Goal: Contribute content

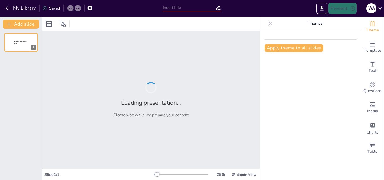
type input "Geografía y Desarrollo Histórico [PERSON_NAME][GEOGRAPHIC_DATA]: De la Civiliza…"
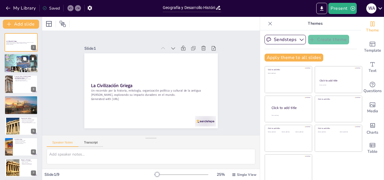
click at [28, 56] on div at bounding box center [28, 59] width 15 height 7
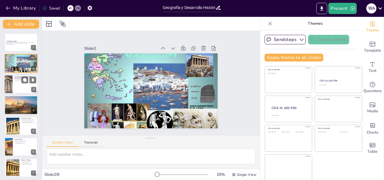
click at [19, 80] on p "Mitos fundacionales de las polis" at bounding box center [25, 79] width 22 height 1
type textarea "La mitología griega es fundamental para comprender la identidad cultural de los…"
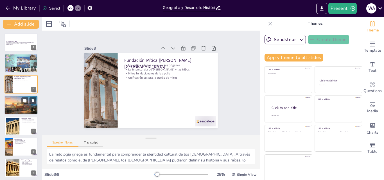
click at [21, 103] on div at bounding box center [21, 105] width 34 height 22
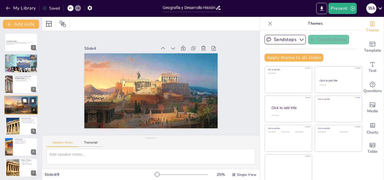
scroll to position [1, 0]
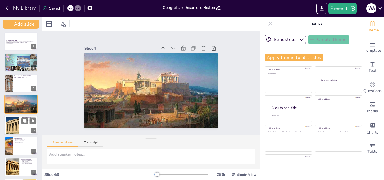
click at [19, 123] on div at bounding box center [21, 125] width 34 height 19
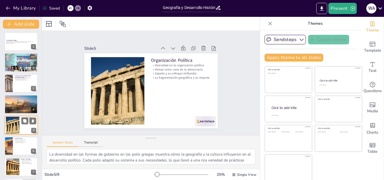
scroll to position [22, 0]
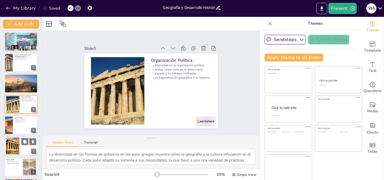
click at [22, 146] on div at bounding box center [21, 146] width 34 height 19
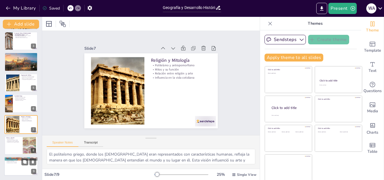
click at [13, 158] on p "Decadencia de la Civilización Griega" at bounding box center [21, 159] width 30 height 2
type textarea "Las guerras del Peloponeso fueron un conflicto devastador que debilitó a las po…"
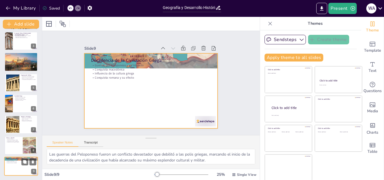
click at [17, 171] on div at bounding box center [21, 166] width 34 height 19
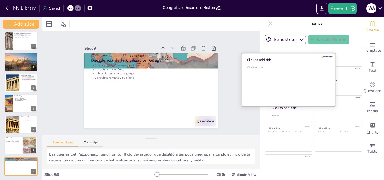
click at [272, 80] on div "Click to add text" at bounding box center [287, 83] width 80 height 35
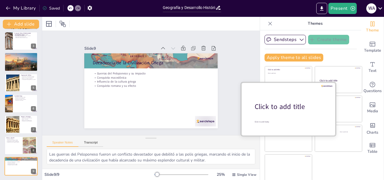
click at [280, 134] on div at bounding box center [288, 108] width 94 height 53
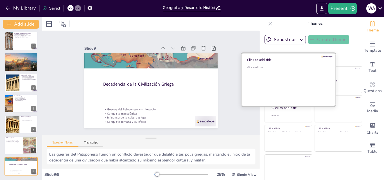
click at [293, 79] on div "Click to add text" at bounding box center [287, 83] width 80 height 35
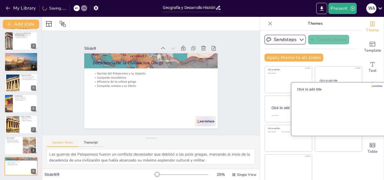
click at [327, 109] on div at bounding box center [338, 108] width 94 height 53
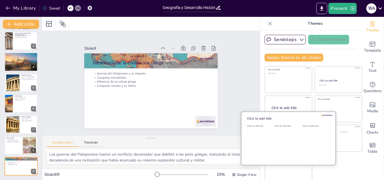
click at [263, 133] on div "Click to add text" at bounding box center [259, 142] width 25 height 35
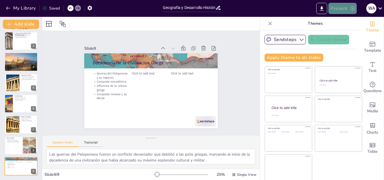
click at [352, 7] on icon "button" at bounding box center [353, 9] width 6 height 6
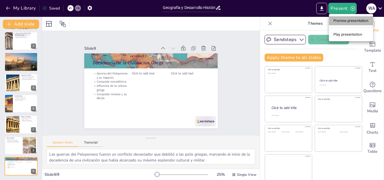
click at [347, 20] on li "Preview presentation" at bounding box center [351, 20] width 44 height 9
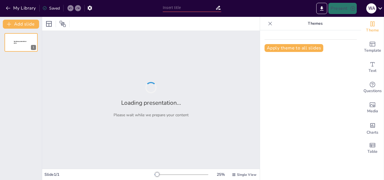
type input "Geografía y Desarrollo Histórico [PERSON_NAME][GEOGRAPHIC_DATA]: De la Civiliza…"
